Goal: Use online tool/utility: Utilize a website feature to perform a specific function

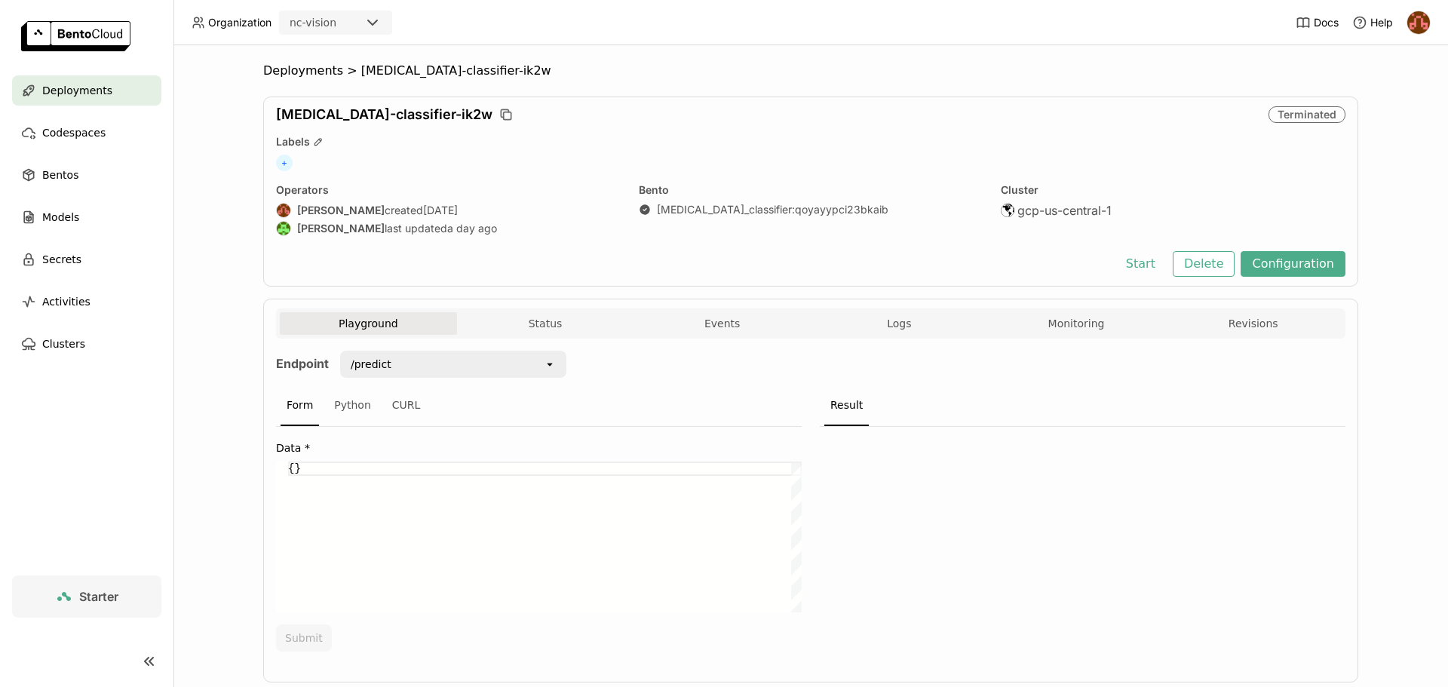
click at [92, 90] on span "Deployments" at bounding box center [77, 90] width 70 height 18
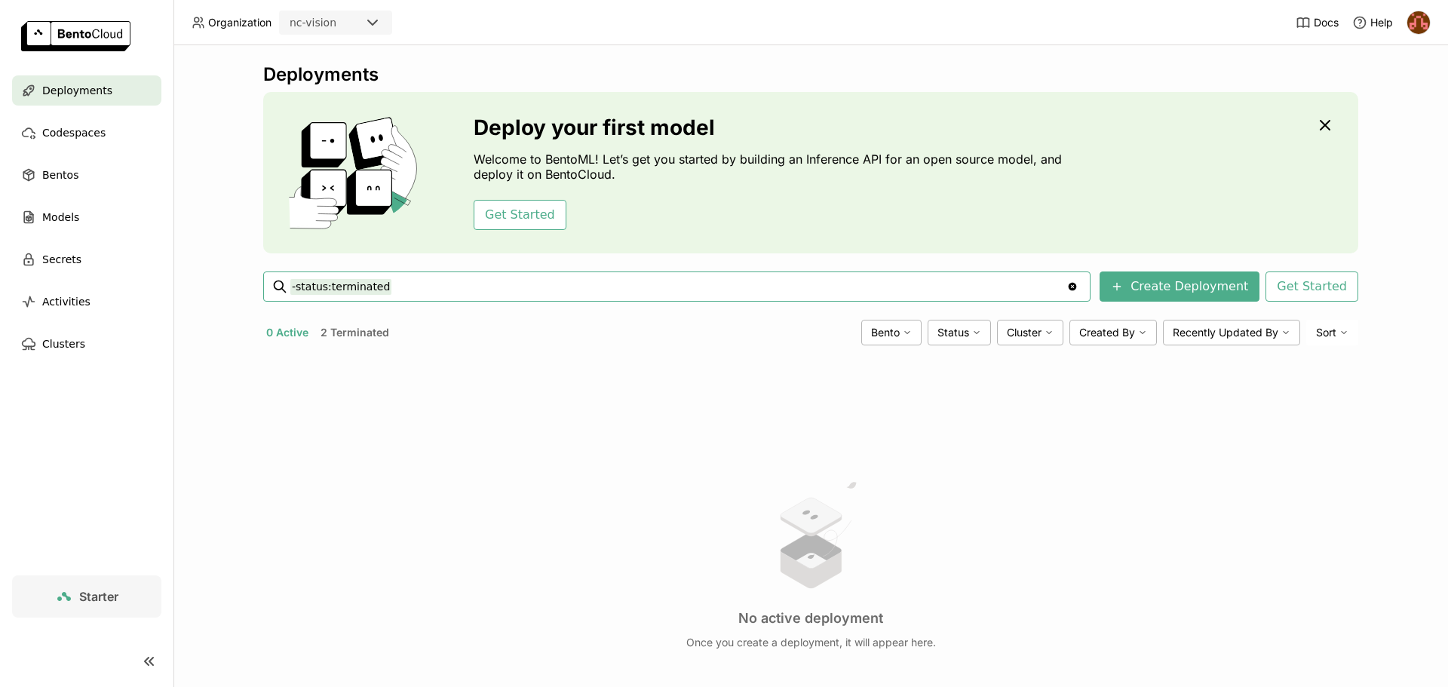
click at [347, 316] on div "Deployments Deploy your first model Welcome to BentoML! Let’s get you started b…" at bounding box center [810, 427] width 1095 height 729
click at [345, 331] on button "2 Terminated" at bounding box center [354, 333] width 75 height 20
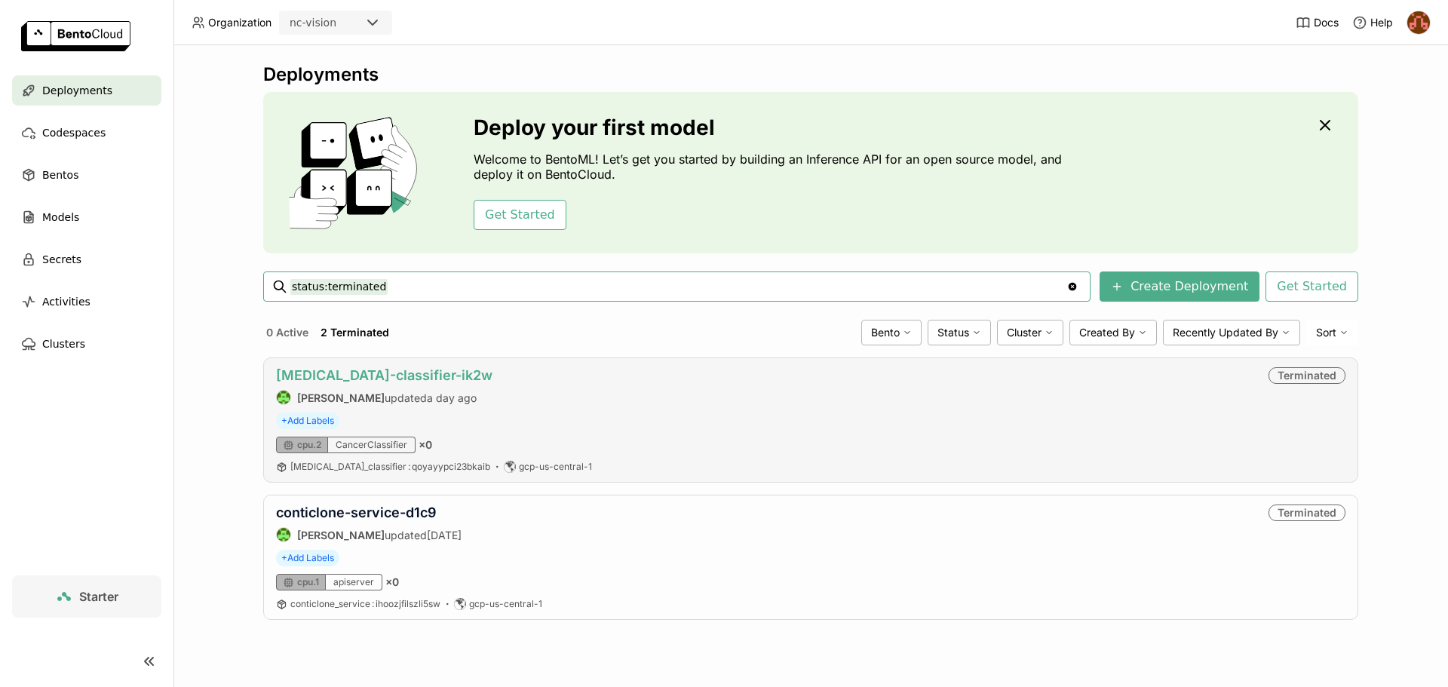
click at [392, 372] on link "[MEDICAL_DATA]-classifier-ik2w" at bounding box center [384, 375] width 216 height 16
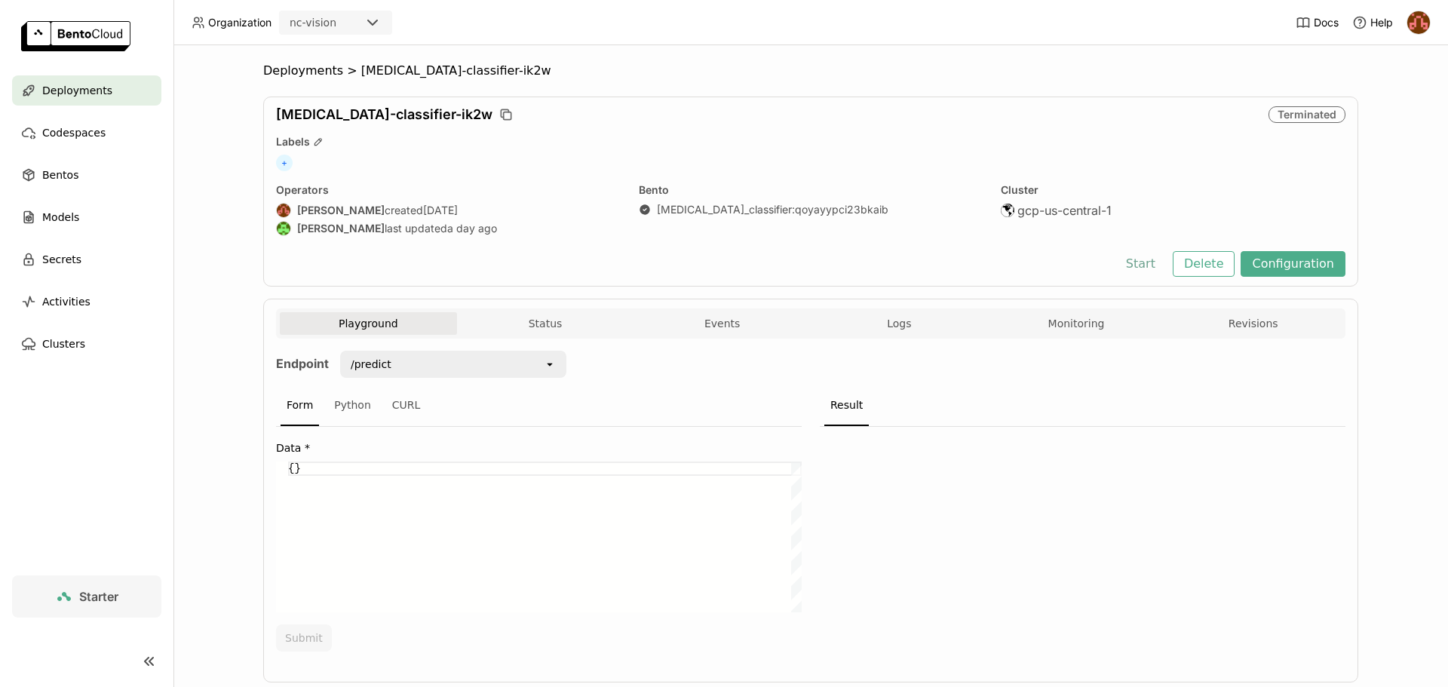
click at [1147, 253] on button "Start" at bounding box center [1140, 264] width 52 height 26
